Goal: Information Seeking & Learning: Learn about a topic

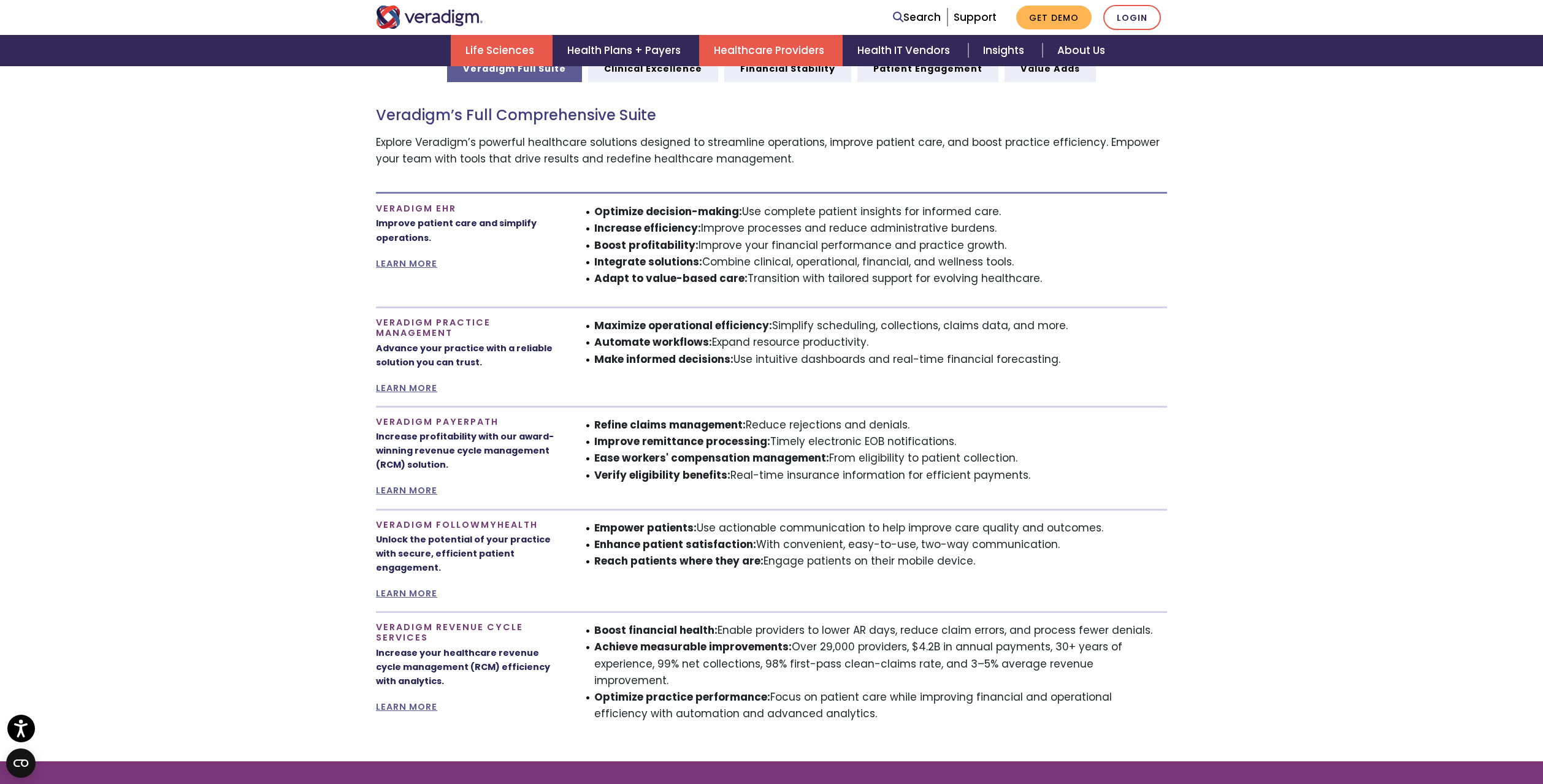
click at [497, 50] on link "Life Sciences" at bounding box center [501, 51] width 102 height 32
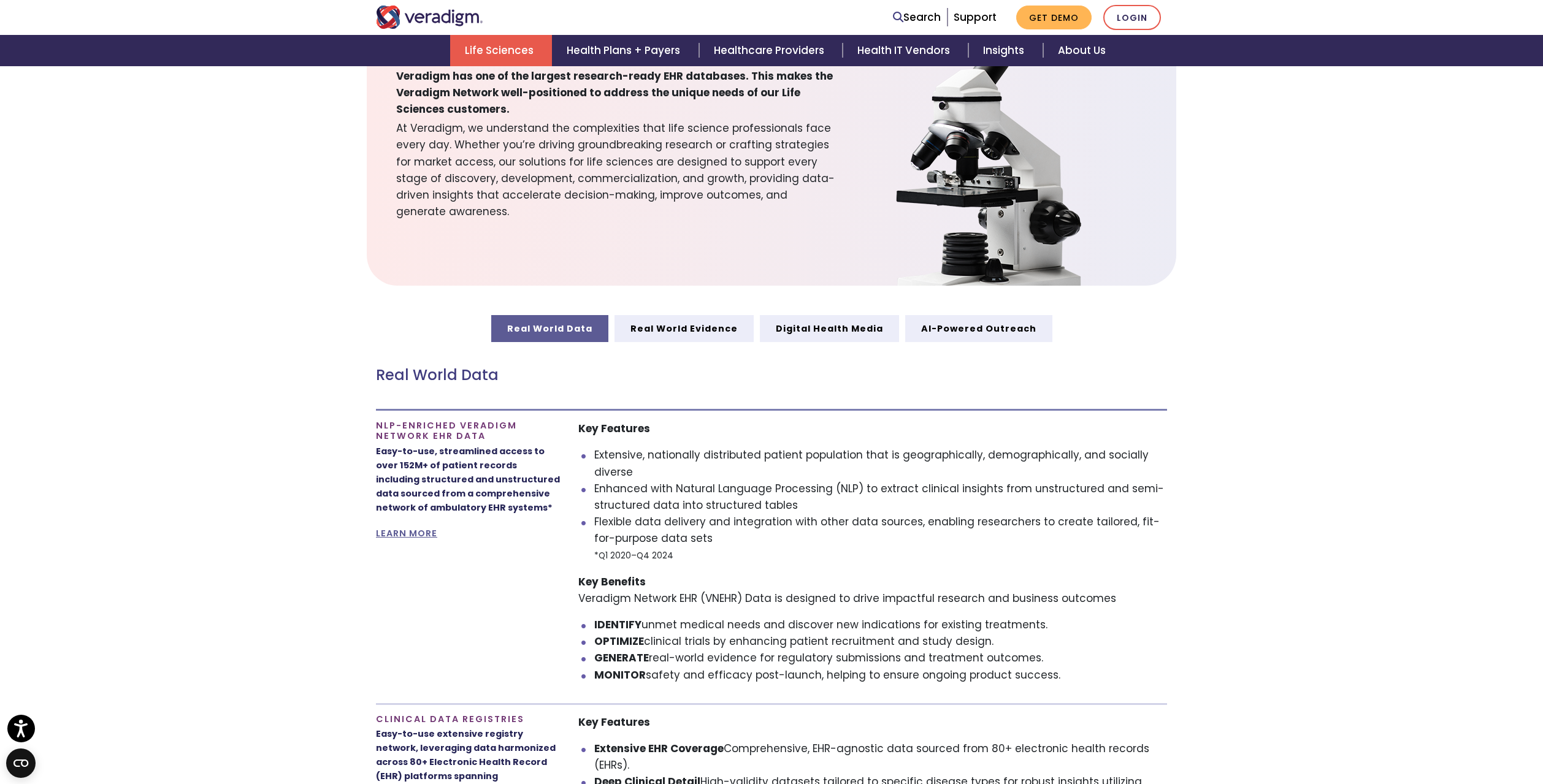
scroll to position [452, 0]
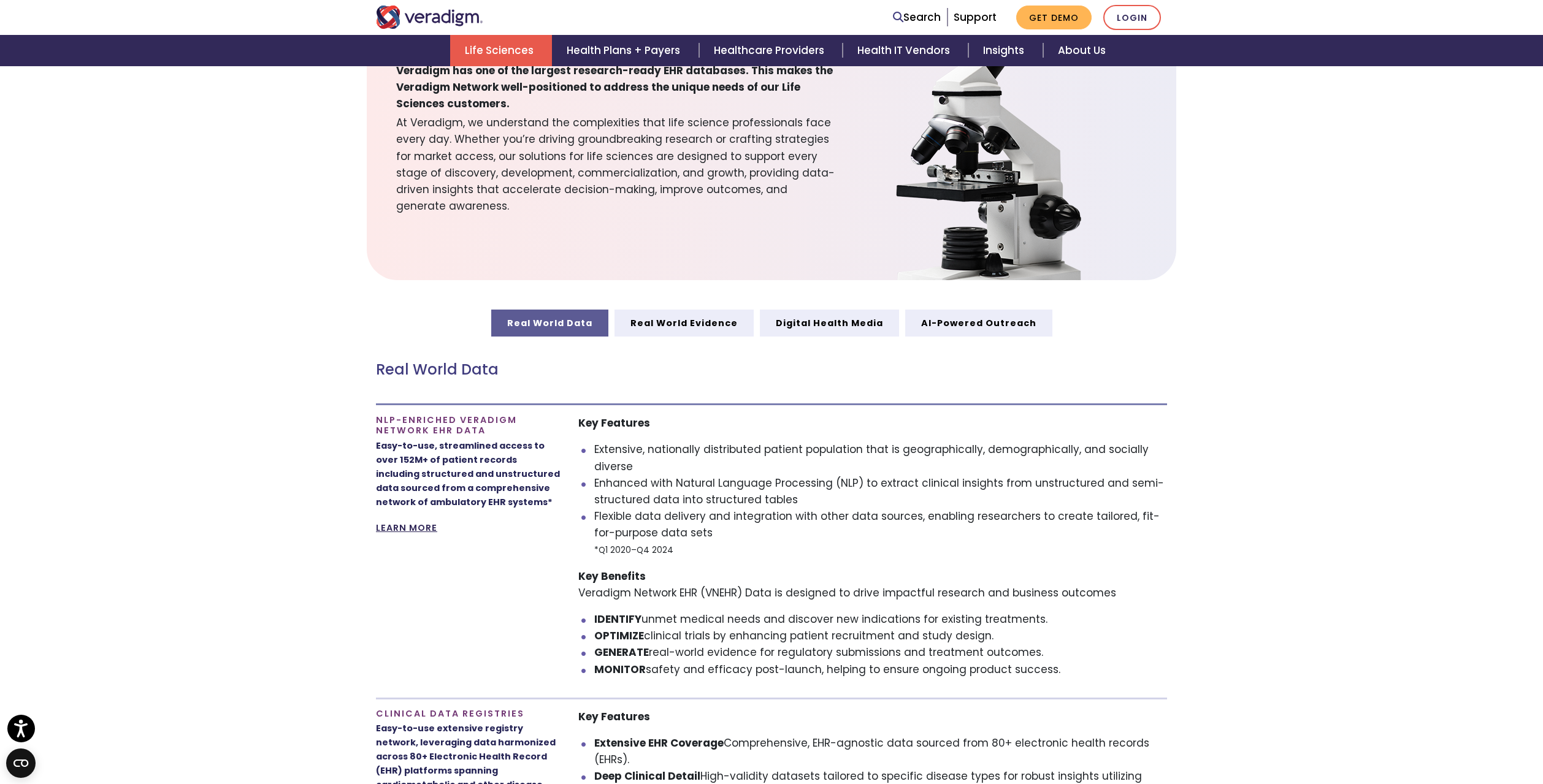
click at [420, 526] on link "LEARN MORE" at bounding box center [406, 527] width 61 height 12
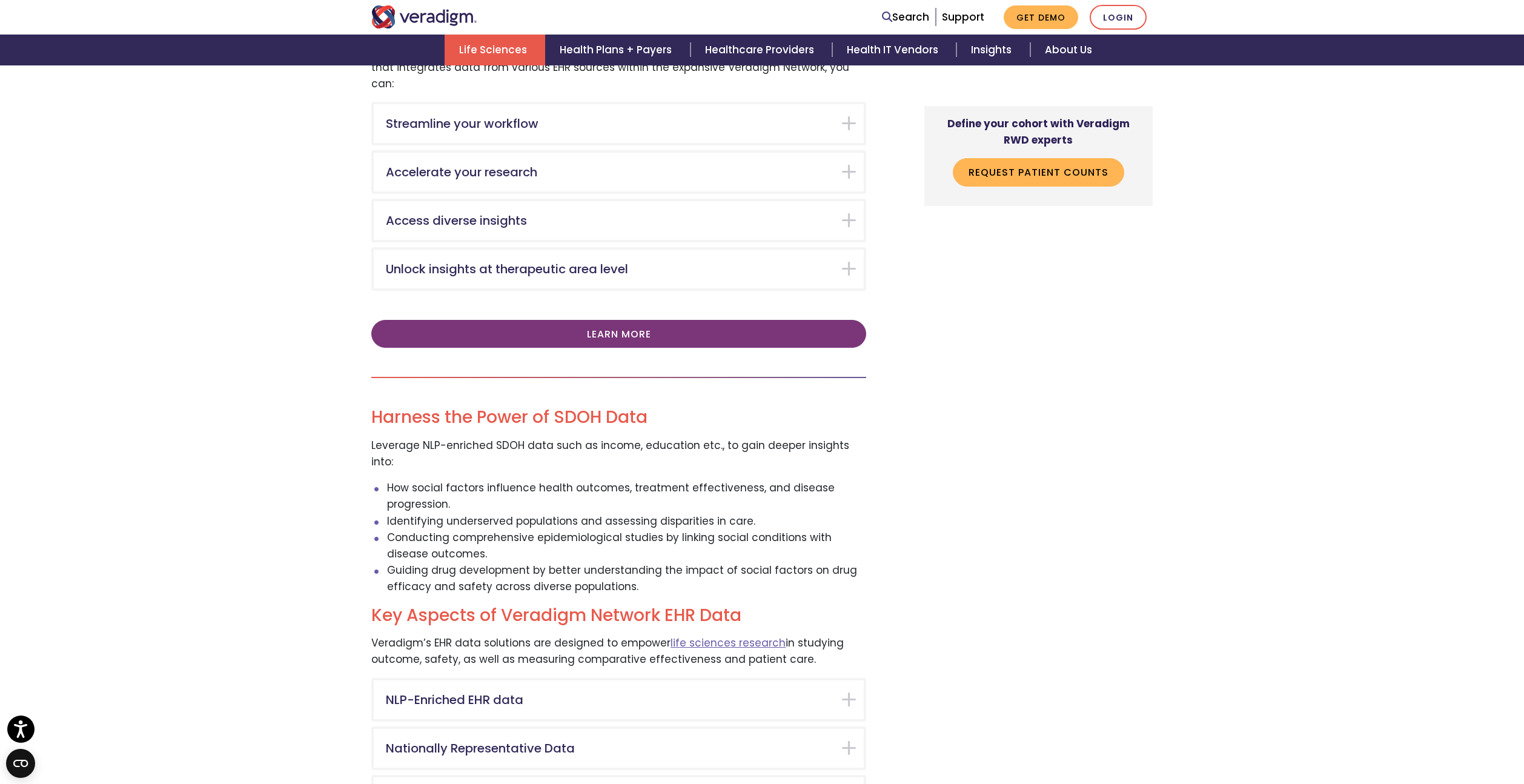
scroll to position [2184, 0]
